Goal: Complete application form

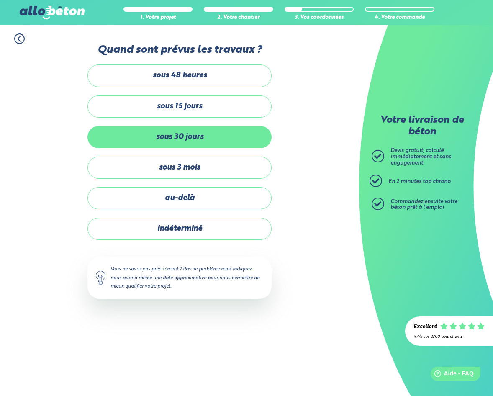
click at [205, 138] on label "sous 30 jours" at bounding box center [179, 137] width 184 height 22
click at [0, 0] on input "sous 30 jours" at bounding box center [0, 0] width 0 height 0
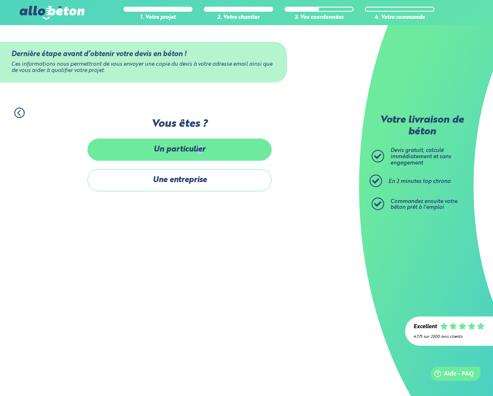
click at [200, 146] on label "Un particulier" at bounding box center [179, 149] width 184 height 22
click at [0, 0] on input "Un particulier" at bounding box center [0, 0] width 0 height 0
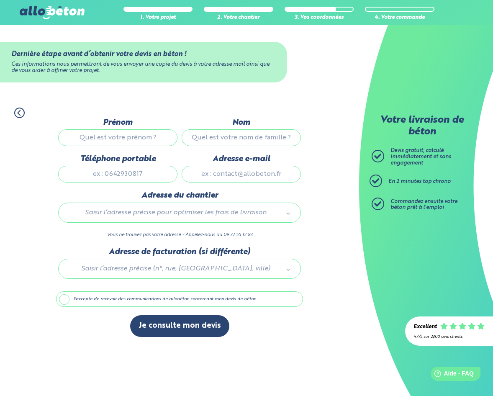
click at [135, 138] on input "Prénom" at bounding box center [117, 137] width 119 height 17
type input "[PERSON_NAME]"
click at [256, 138] on input "Nom" at bounding box center [241, 137] width 119 height 17
type input "Besseau"
click at [136, 179] on input "Téléphone portable" at bounding box center [117, 174] width 119 height 17
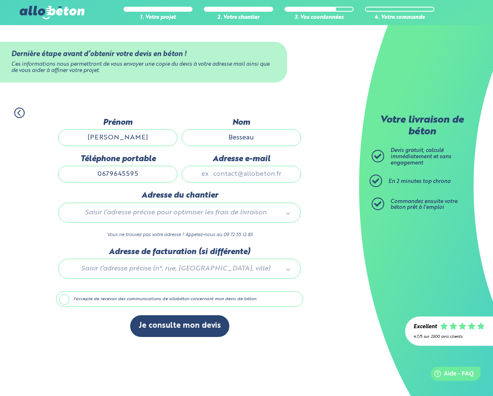
type input "0679645595"
click at [259, 182] on input "Adresse e-mail" at bounding box center [241, 174] width 119 height 17
type input "[EMAIL_ADDRESS][DOMAIN_NAME]"
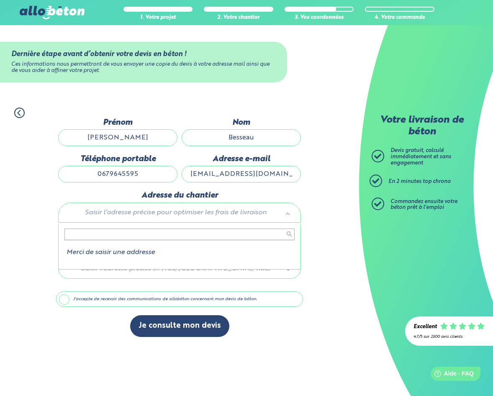
click at [188, 215] on body "09 72 55 12 83 Conseils et Appel Gratuits nos produits le béton prêt à l'emploi…" at bounding box center [246, 198] width 493 height 396
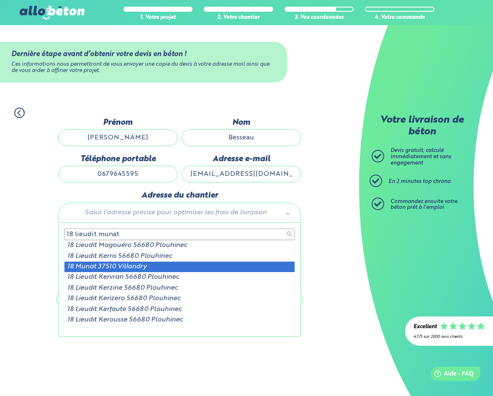
type input "18 lieudit munat"
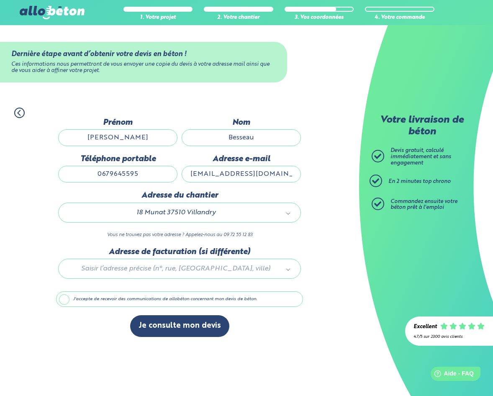
click at [62, 305] on label "J'accepte de recevoir des communications de allobéton concernant mon devis de b…" at bounding box center [179, 299] width 247 height 16
click at [0, 0] on input "J'accepte de recevoir des communications de allobéton concernant mon devis de b…" at bounding box center [0, 0] width 0 height 0
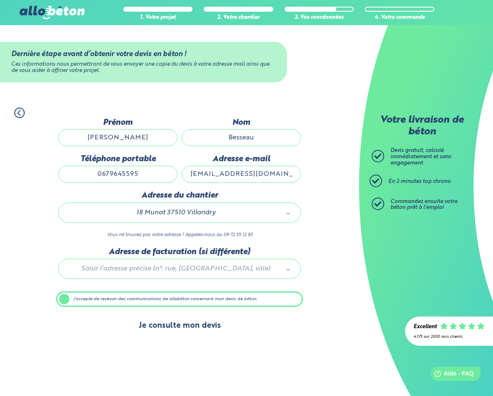
click at [184, 330] on button "Je consulte mon devis" at bounding box center [179, 325] width 99 height 21
